Goal: Information Seeking & Learning: Check status

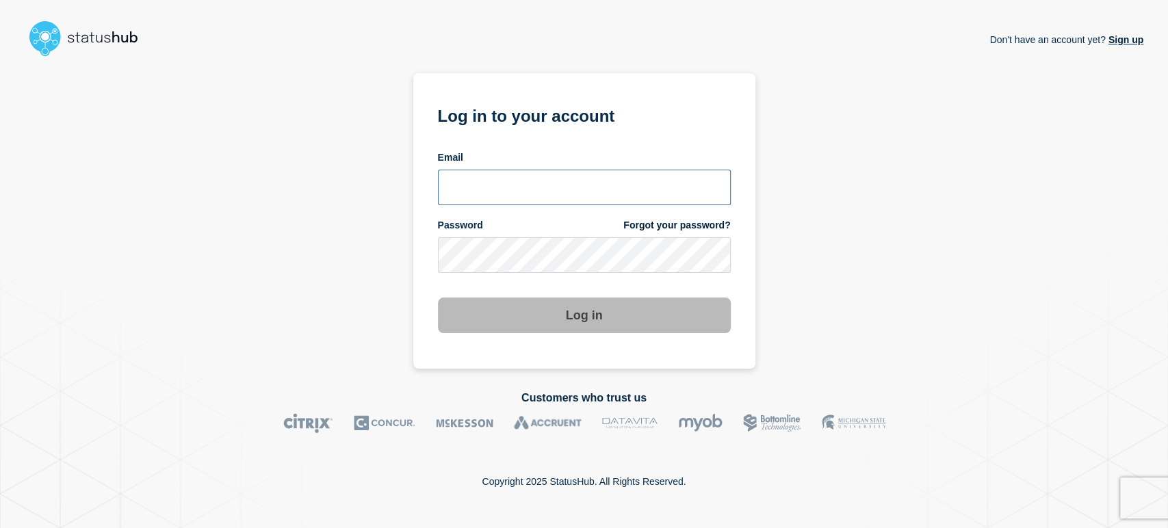
click at [527, 176] on input "email input" at bounding box center [584, 188] width 293 height 36
type input "sean.webb@conexon.us"
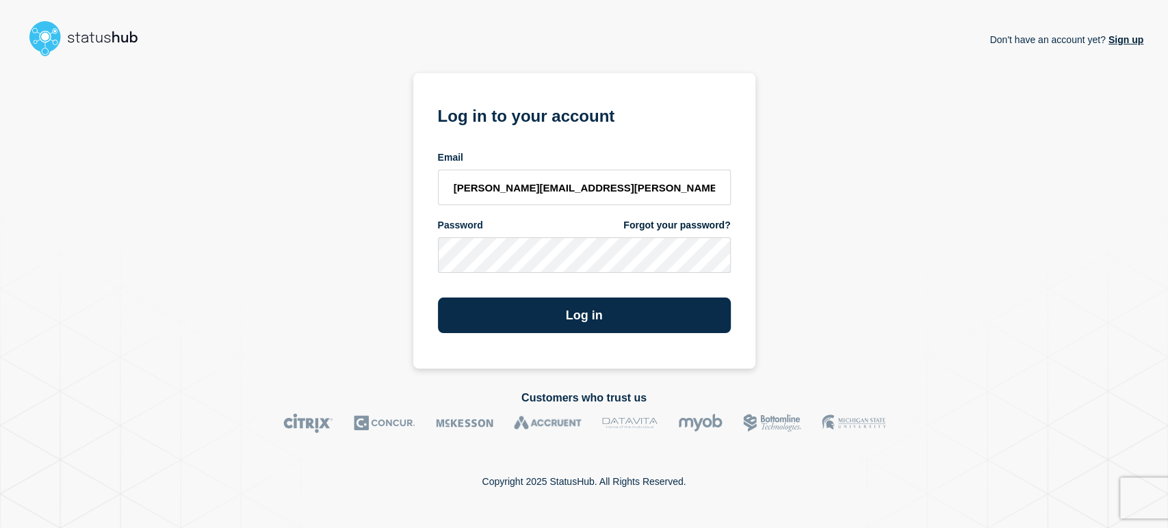
click at [438, 298] on button "Log in" at bounding box center [584, 316] width 293 height 36
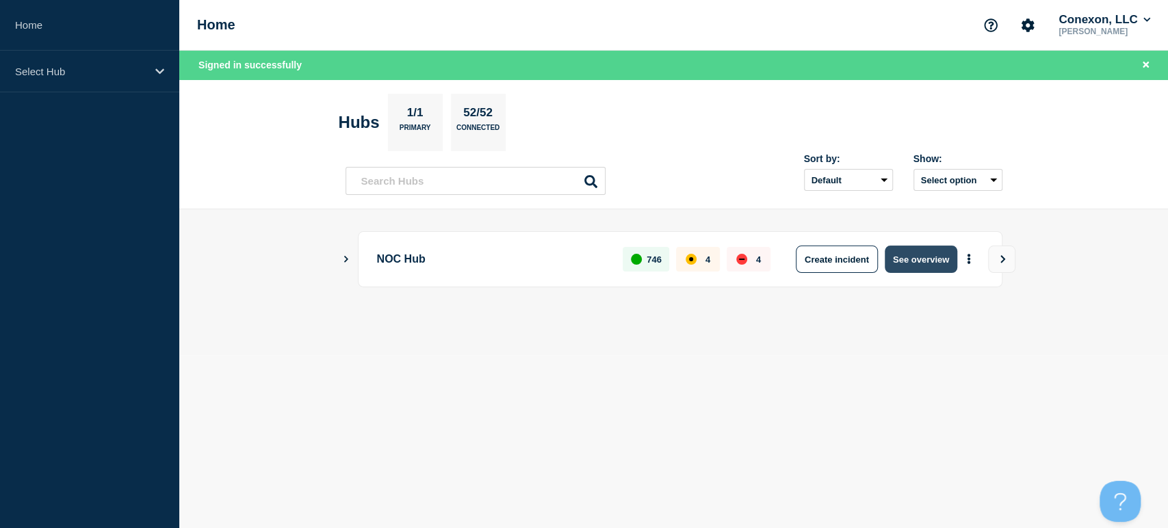
click at [901, 261] on button "See overview" at bounding box center [920, 259] width 73 height 27
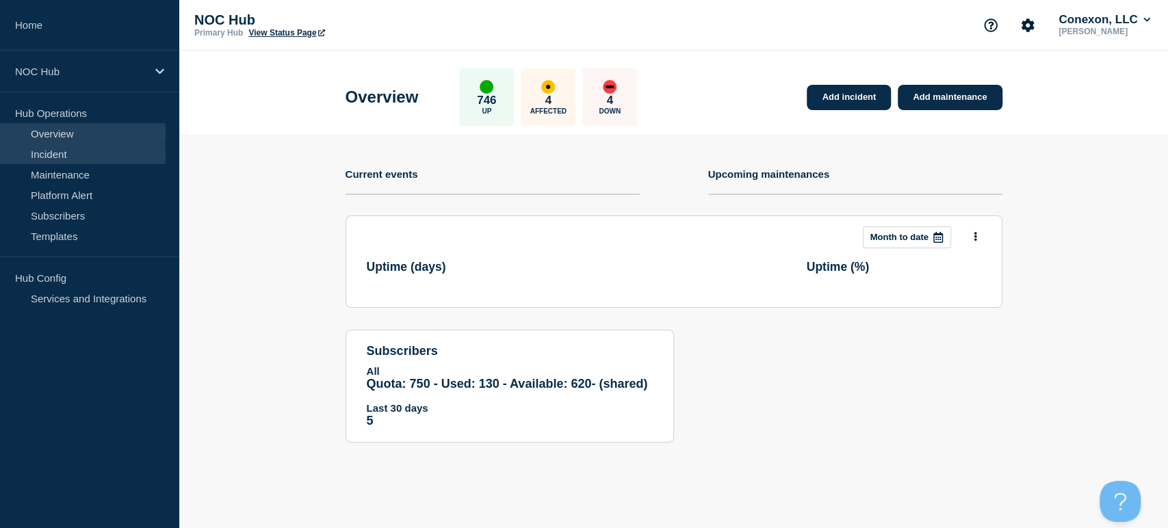
click at [79, 144] on link "Incident" at bounding box center [83, 154] width 166 height 21
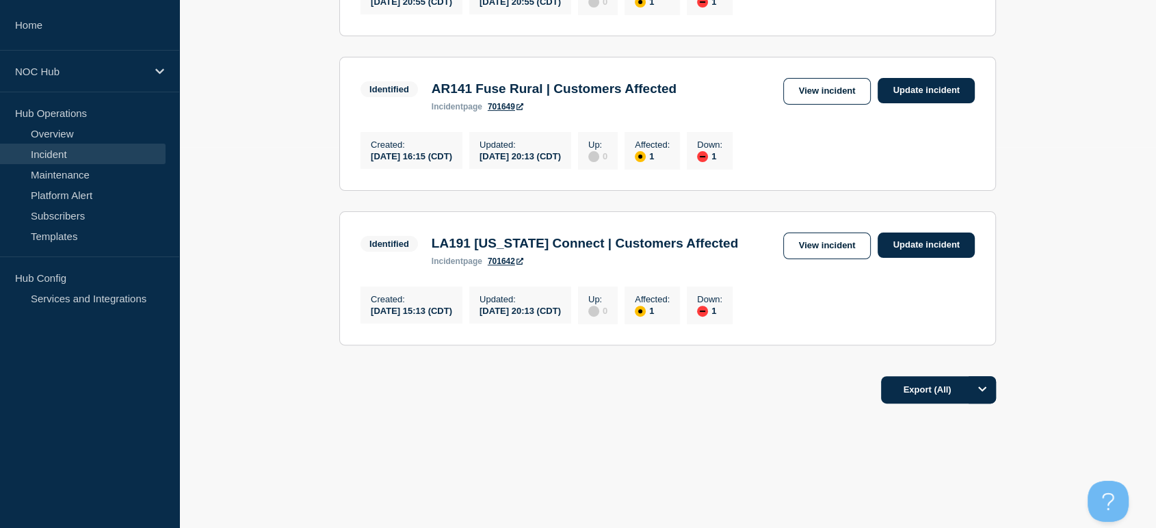
scroll to position [393, 0]
click at [822, 247] on link "View incident" at bounding box center [827, 246] width 88 height 27
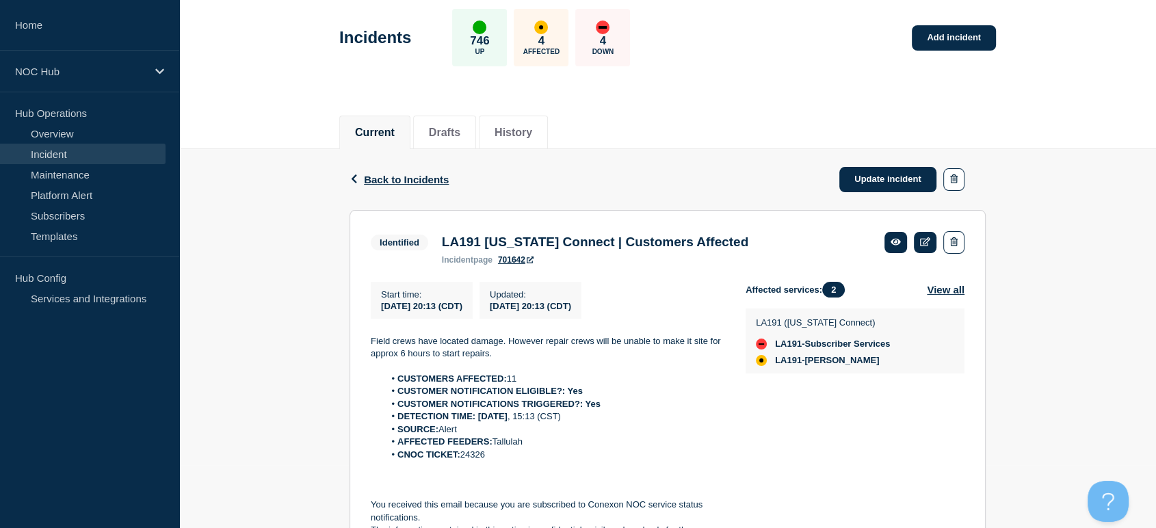
scroll to position [152, 0]
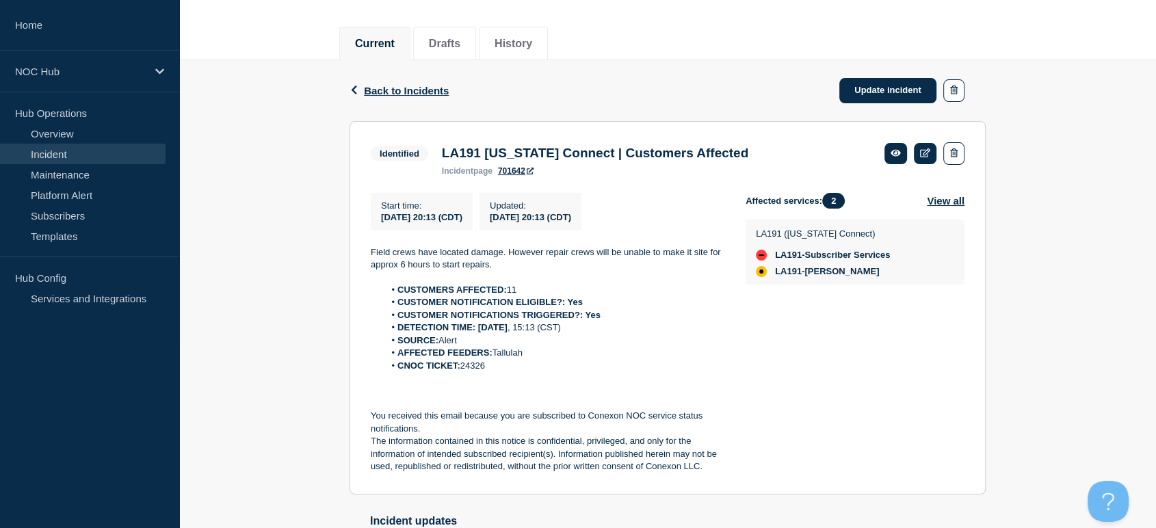
drag, startPoint x: 487, startPoint y: 373, endPoint x: 462, endPoint y: 375, distance: 24.7
click at [462, 372] on li "CNOC TICKET: 24326" at bounding box center [554, 366] width 340 height 12
copy li "24326"
